Goal: Communication & Community: Answer question/provide support

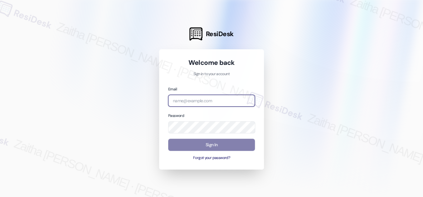
click at [193, 102] on input "email" at bounding box center [211, 101] width 87 height 12
type input "automated-surveys-apartment_management_pros-zaitha.mae.[PERSON_NAME]@apartment_…"
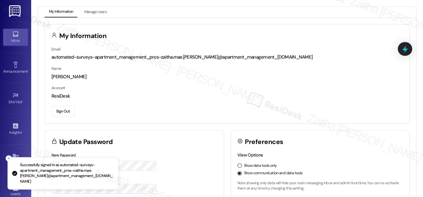
click at [11, 40] on div "Inbox" at bounding box center [15, 40] width 31 height 6
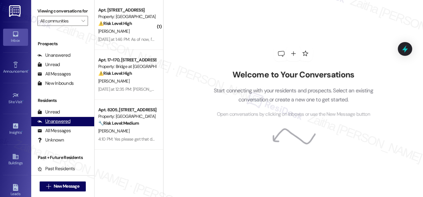
scroll to position [82, 0]
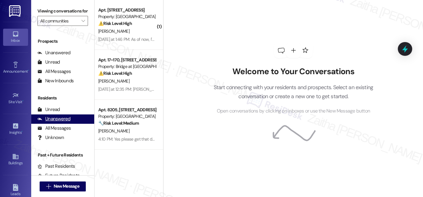
click at [56, 122] on div "Unanswered" at bounding box center [53, 119] width 33 height 7
